Goal: Task Accomplishment & Management: Complete application form

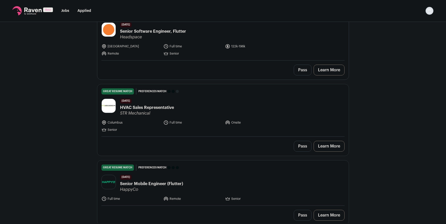
scroll to position [544, 0]
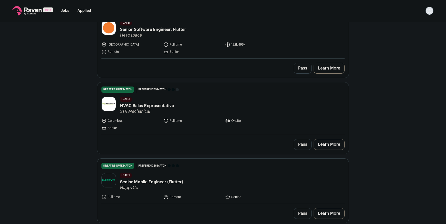
click at [179, 183] on span "Senior Mobile Engineer (Flutter)" at bounding box center [151, 182] width 63 height 6
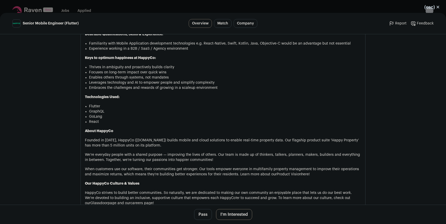
scroll to position [544, 0]
click at [223, 214] on button "I'm Interested" at bounding box center [234, 214] width 36 height 11
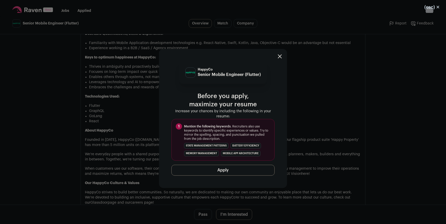
drag, startPoint x: 224, startPoint y: 153, endPoint x: 284, endPoint y: 155, distance: 59.9
click at [286, 155] on div "HappyCo Senior Mobile Engineer (Flutter) Before you apply, maximize your resume…" at bounding box center [223, 118] width 128 height 139
click at [233, 168] on button "Apply" at bounding box center [222, 170] width 103 height 11
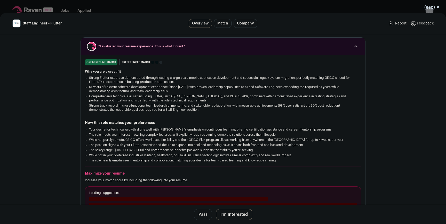
scroll to position [62, 0]
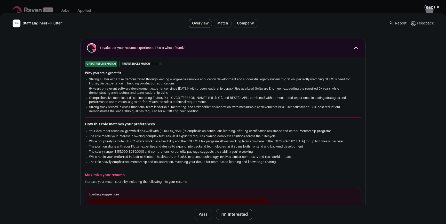
click at [227, 213] on button "I'm Interested" at bounding box center [234, 214] width 36 height 11
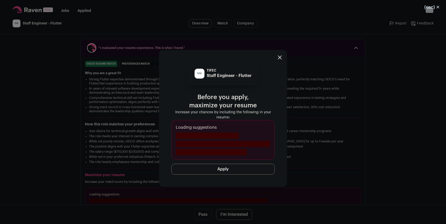
click at [210, 169] on button "Apply" at bounding box center [222, 169] width 103 height 11
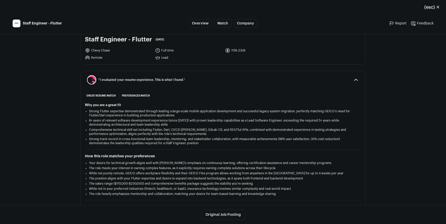
scroll to position [33, 0]
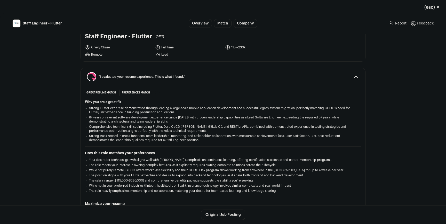
click at [247, 0] on div "(esc) ✕ Staff Engineer - Flutter Overview Match Company Report Feedback Report …" at bounding box center [223, 112] width 446 height 224
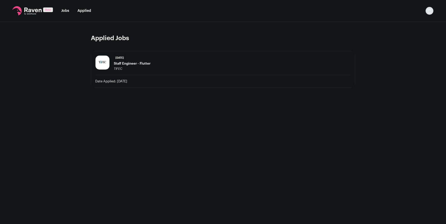
click at [275, 0] on nav "Jobs Applied Settings Notifications Preferences Resume FAQs Logout" at bounding box center [223, 11] width 446 height 22
click at [142, 63] on span "Staff Engineer - Flutter" at bounding box center [132, 64] width 37 height 4
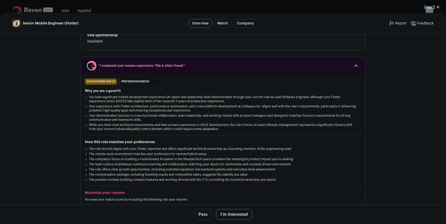
scroll to position [89, 0]
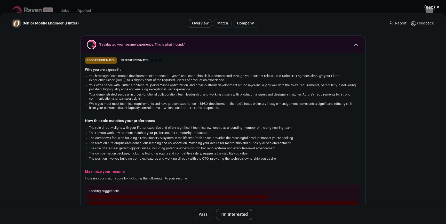
click at [157, 5] on div "(esc) ✕ Senior Mobile Engineer (Flutter) Overview Match Company Report Feedback…" at bounding box center [223, 112] width 446 height 224
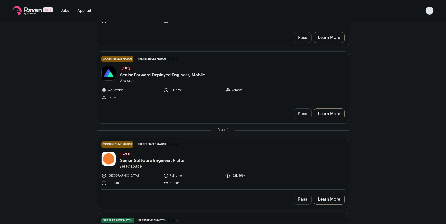
scroll to position [24, 0]
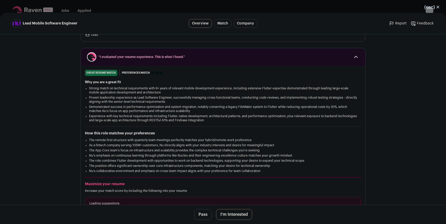
scroll to position [102, 0]
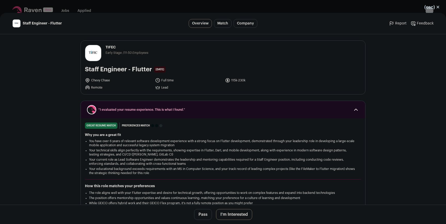
scroll to position [374, 0]
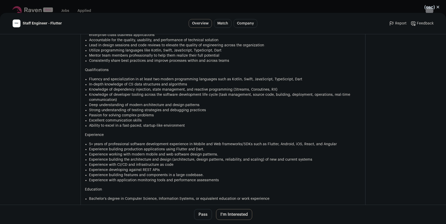
click at [72, 0] on div "(esc) ✕ Staff Engineer - Flutter Overview Match Company Report Feedback Report …" at bounding box center [223, 112] width 446 height 224
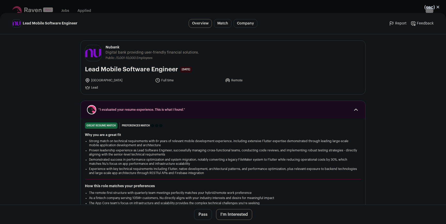
click at [228, 216] on button "I'm Interested" at bounding box center [234, 214] width 36 height 11
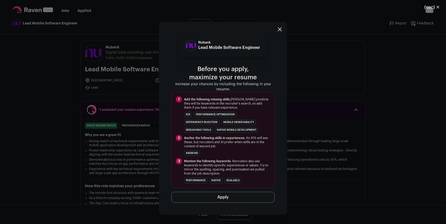
click at [94, 136] on div "Nubank Lead Mobile Software Engineer Before you apply, maximize your resume Inc…" at bounding box center [223, 119] width 446 height 212
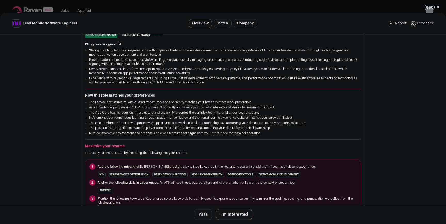
scroll to position [103, 0]
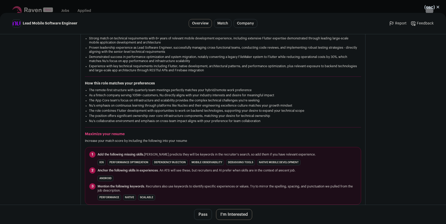
click at [240, 213] on button "I'm Interested" at bounding box center [234, 214] width 36 height 11
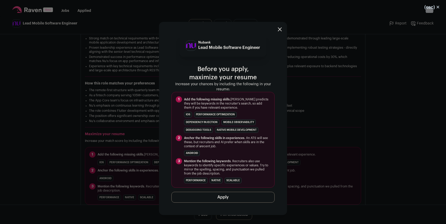
click at [236, 193] on button "Apply" at bounding box center [222, 197] width 103 height 11
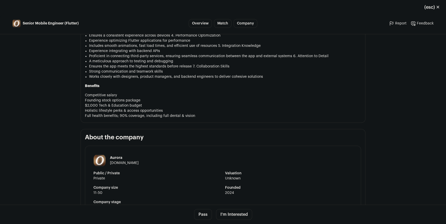
scroll to position [608, 0]
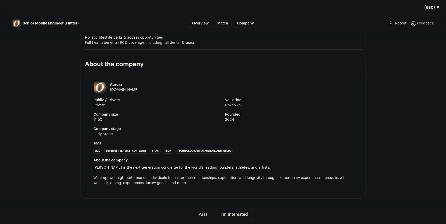
click at [231, 213] on button "I'm Interested" at bounding box center [234, 214] width 36 height 11
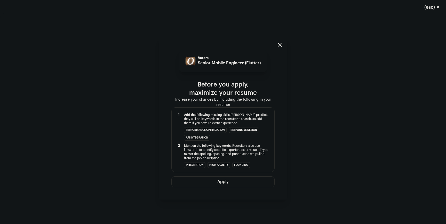
click at [229, 177] on button "Apply" at bounding box center [222, 182] width 103 height 11
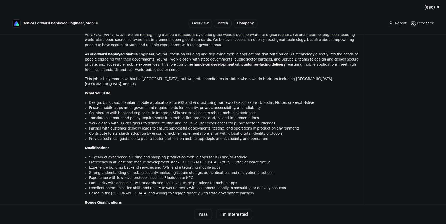
scroll to position [396, 0]
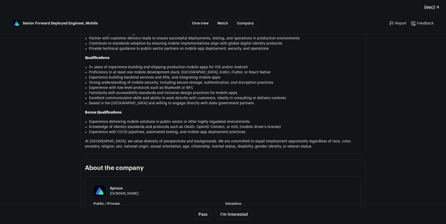
click at [238, 213] on button "I'm Interested" at bounding box center [234, 214] width 36 height 11
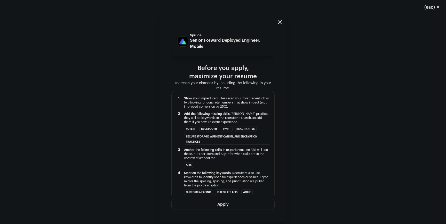
click at [251, 203] on button "Apply" at bounding box center [222, 204] width 103 height 11
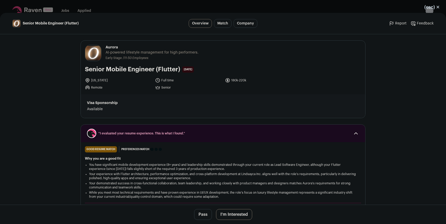
drag, startPoint x: 246, startPoint y: 212, endPoint x: 243, endPoint y: 213, distance: 3.9
click at [246, 212] on button "I'm Interested" at bounding box center [234, 214] width 36 height 11
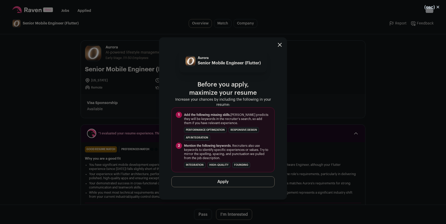
click at [249, 176] on div "Aurora Senior Mobile Engineer (Flutter) Before you apply, maximize your resume …" at bounding box center [222, 119] width 103 height 138
click at [250, 181] on button "Apply" at bounding box center [222, 182] width 103 height 11
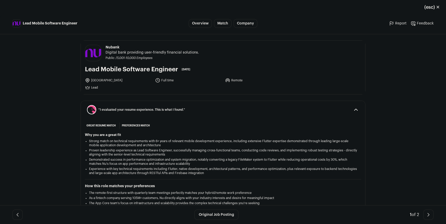
click at [106, 2] on div "(esc) ✕ Lead Mobile Software Engineer Overview Match Company Report Feedback Re…" at bounding box center [223, 112] width 446 height 224
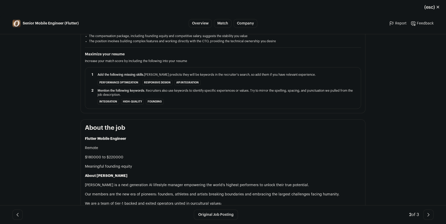
scroll to position [207, 0]
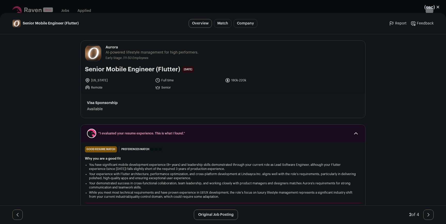
click at [284, 3] on div "(esc) ✕ Senior Mobile Engineer (Flutter) Overview Match Company Report Feedback…" at bounding box center [223, 112] width 446 height 224
